Goal: Use online tool/utility

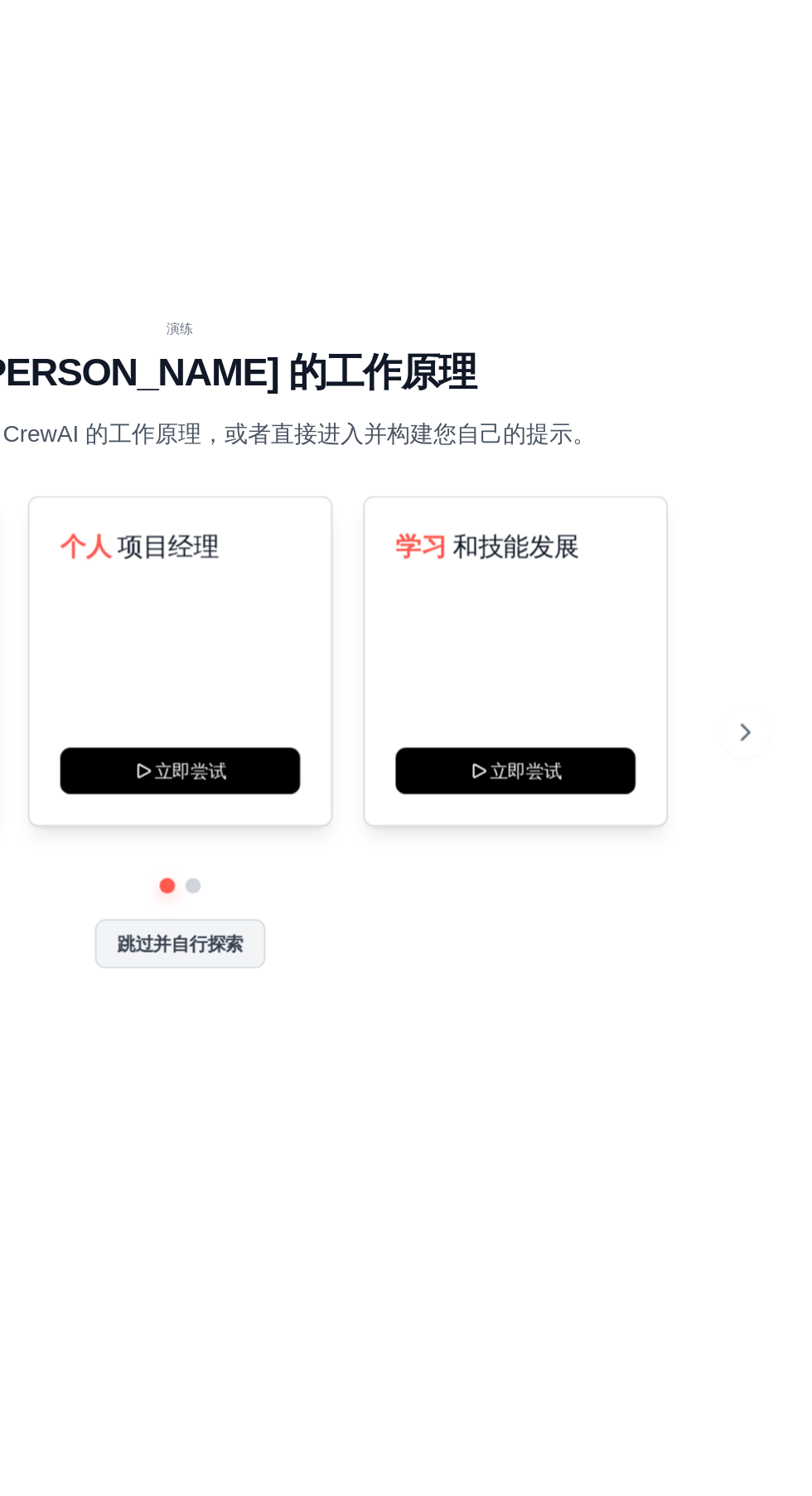
click at [444, 934] on font "跳过并自行探索" at bounding box center [406, 927] width 81 height 13
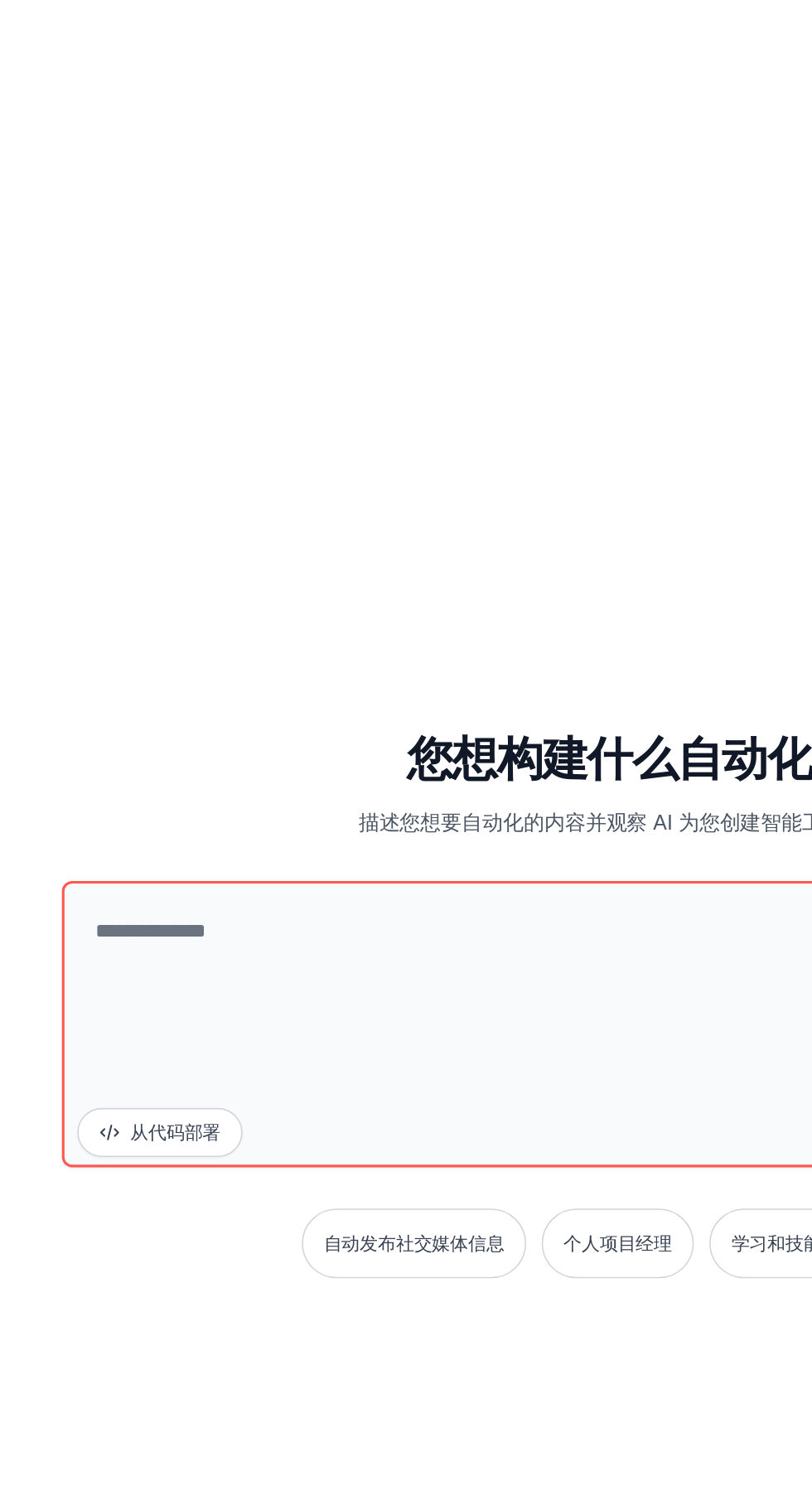
scroll to position [128, 0]
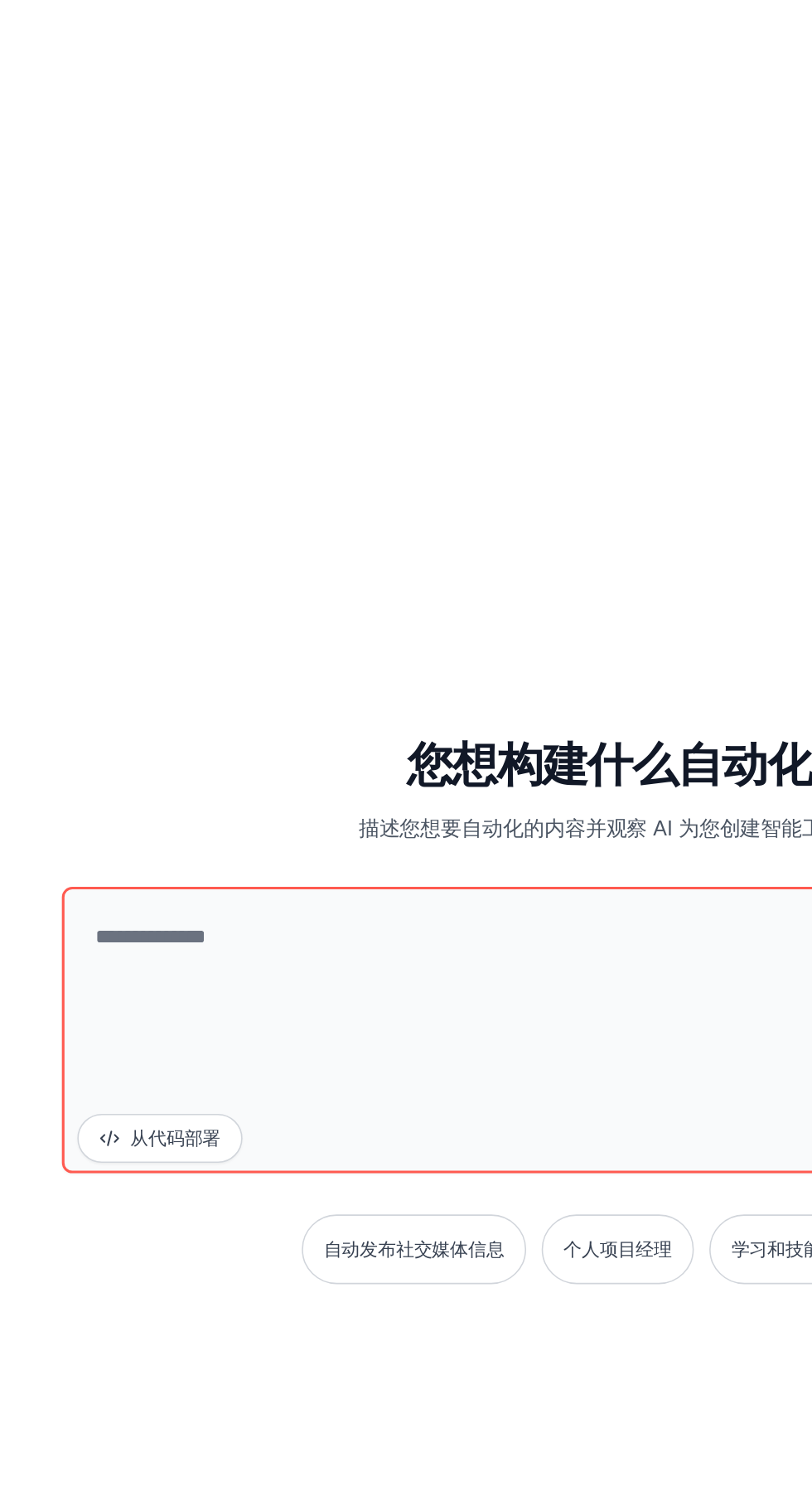
click at [85, 580] on div "您想构建什么自动化？ 描述您想要自动化的内容并观察 AI 为您创建智能工作流程。 从代码部署 自动发布社交媒体信息 个人项目经理 学习和技能发展" at bounding box center [406, 741] width 732 height 350
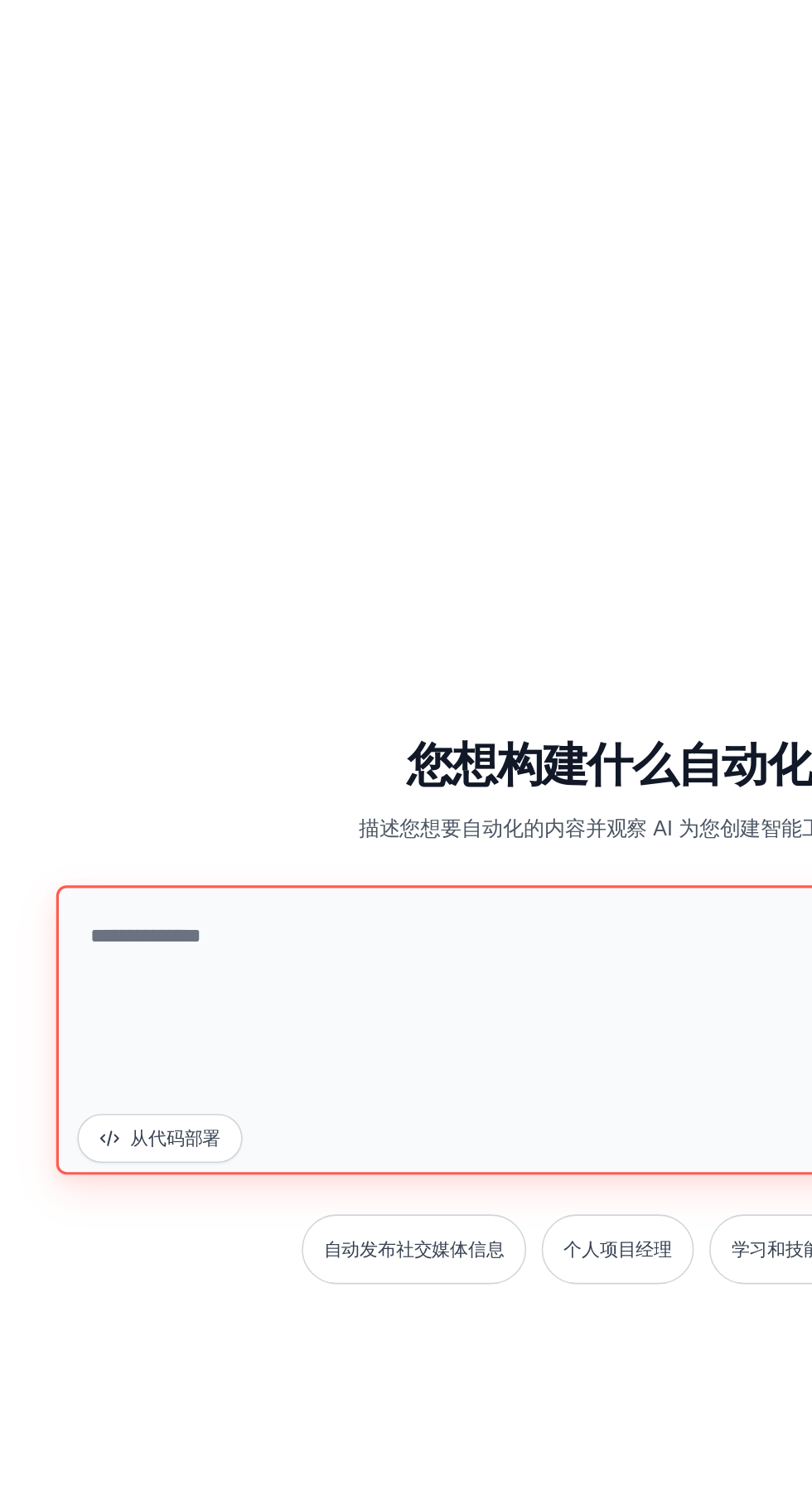
paste textarea "**********"
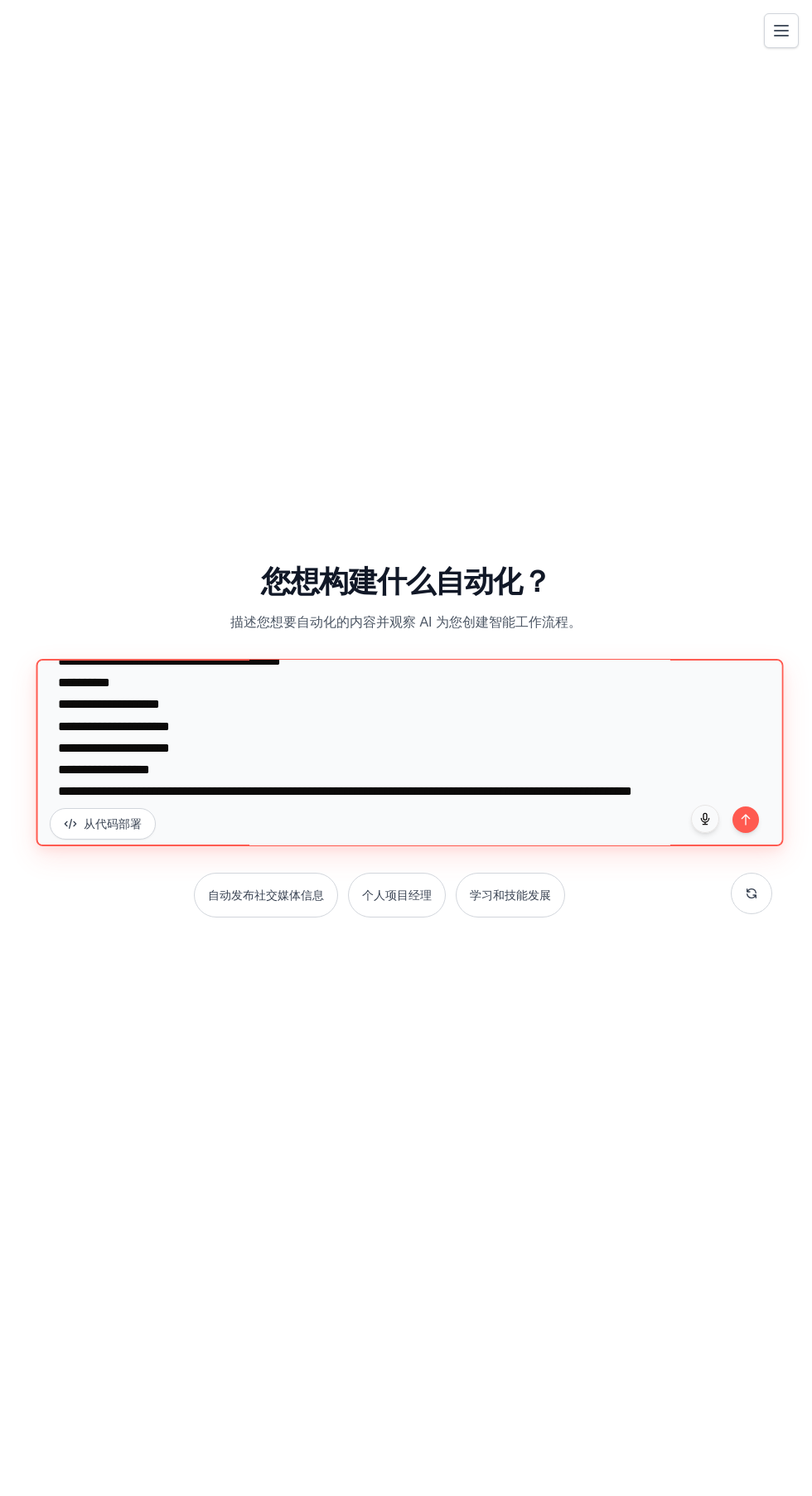
type textarea "**********"
click at [745, 815] on icon "submit" at bounding box center [745, 820] width 7 height 10
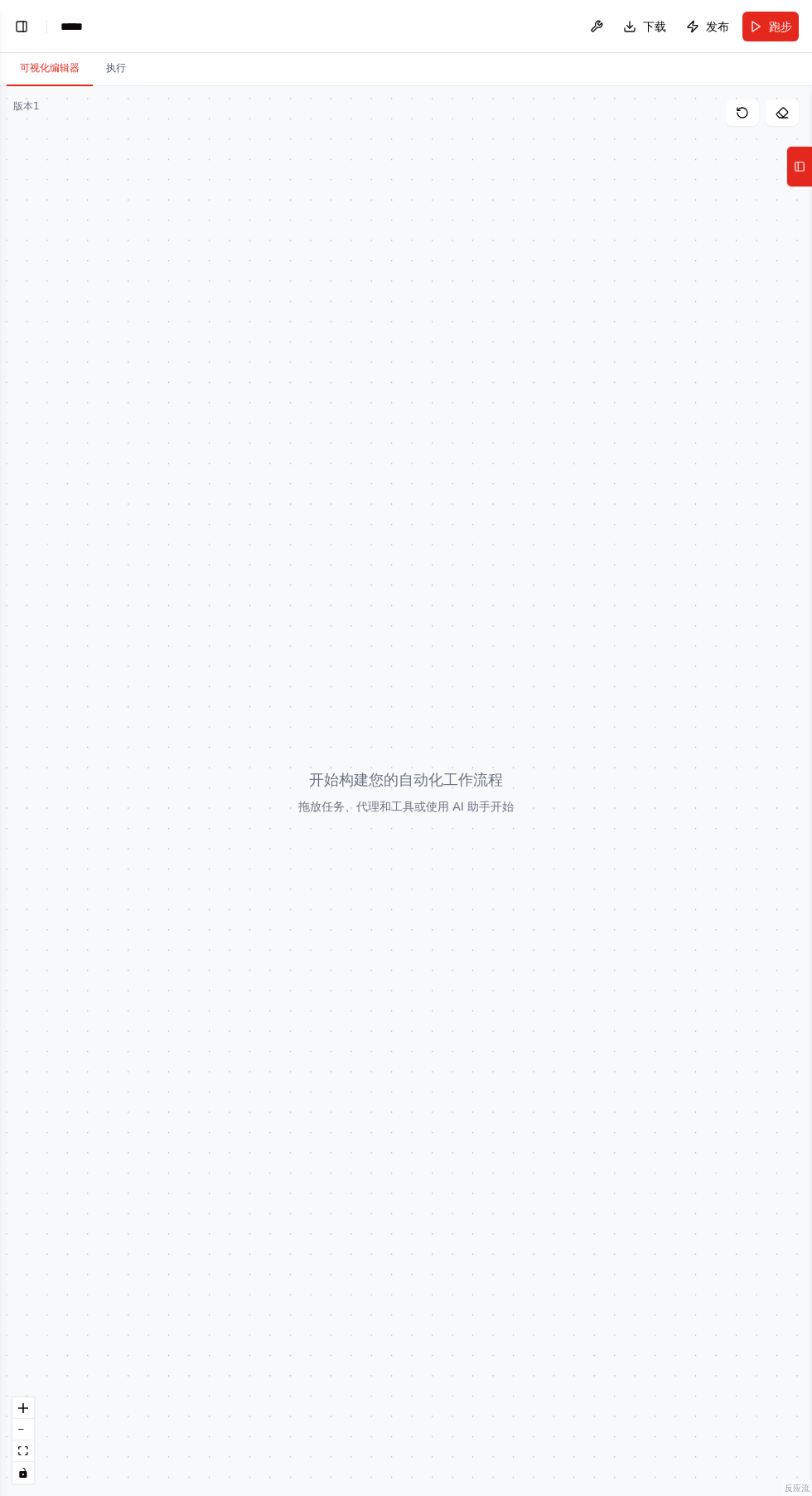
click at [790, 23] on font "跑步" at bounding box center [781, 26] width 23 height 13
click at [422, 835] on div at bounding box center [406, 791] width 812 height 1410
click at [446, 847] on div at bounding box center [406, 791] width 812 height 1410
click at [115, 68] on font "执行" at bounding box center [116, 67] width 20 height 12
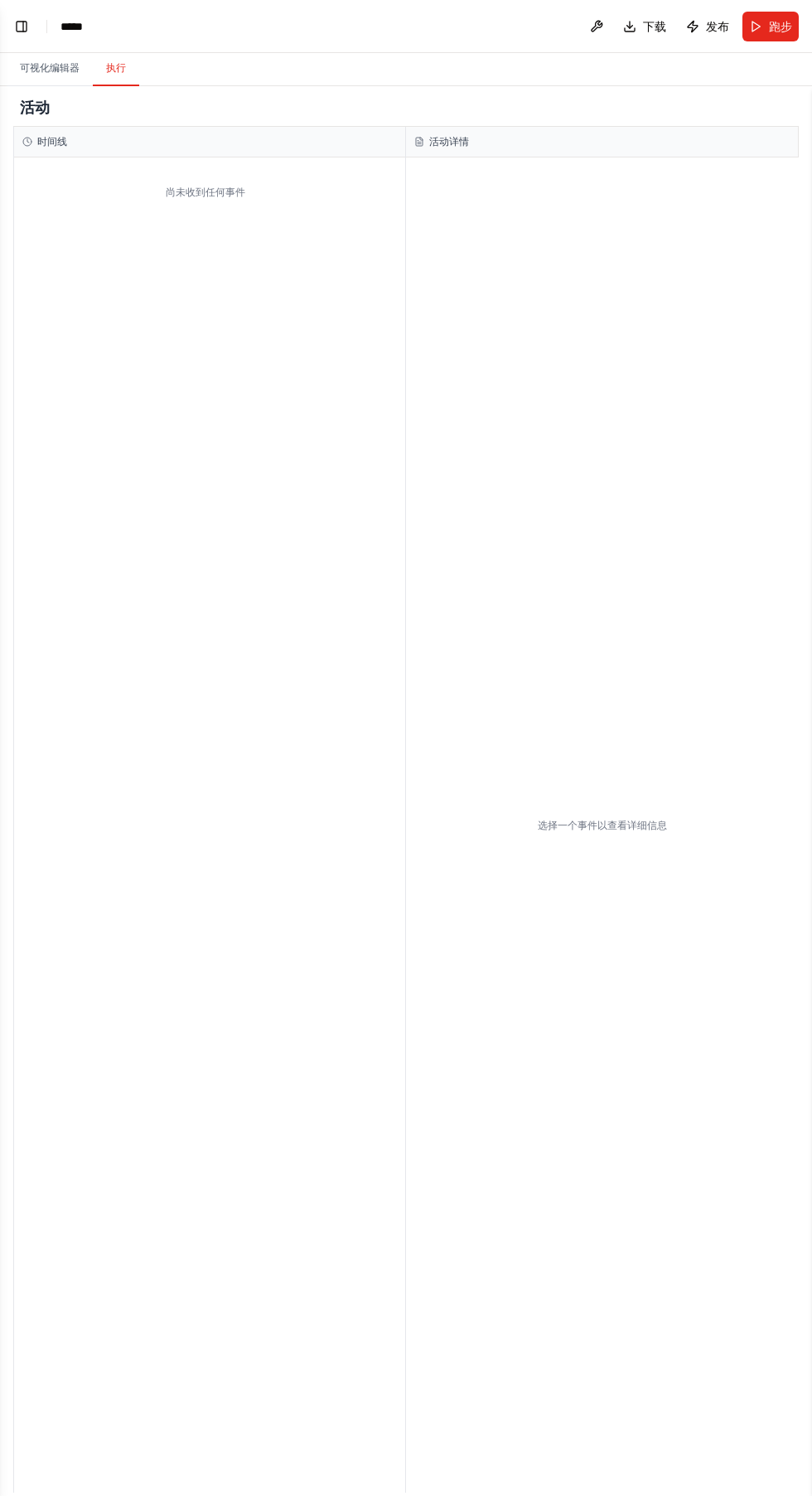
click at [35, 107] on font "活动" at bounding box center [34, 107] width 30 height 17
